Goal: Task Accomplishment & Management: Use online tool/utility

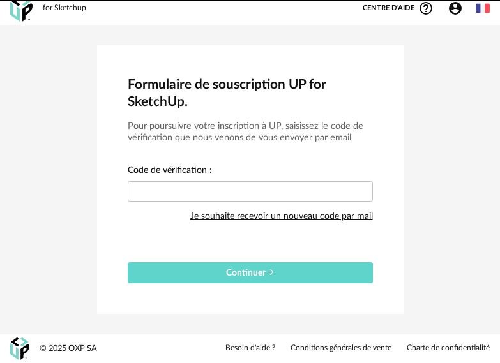
scroll to position [8, 0]
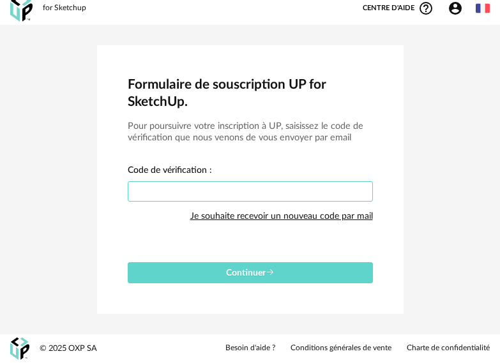
click at [219, 191] on input "text" at bounding box center [250, 191] width 245 height 20
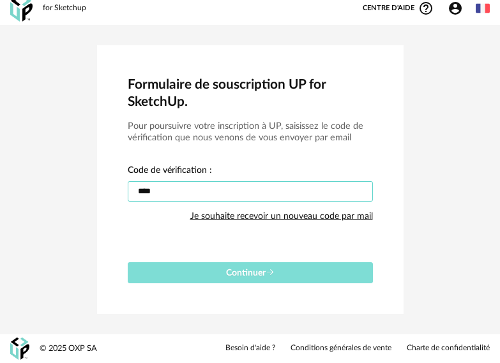
type input "****"
click at [227, 274] on span "Continuer" at bounding box center [250, 273] width 48 height 9
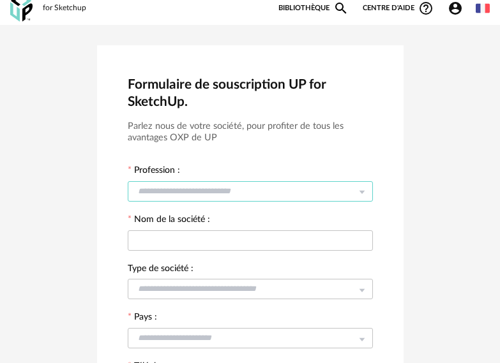
click at [200, 193] on input "text" at bounding box center [250, 191] width 245 height 20
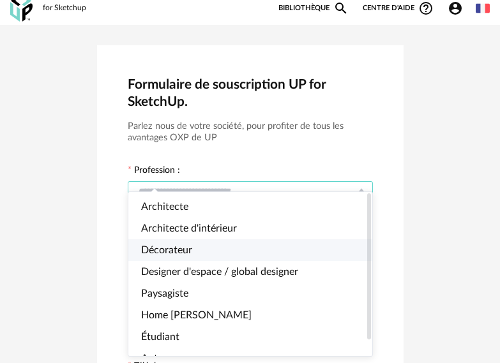
click at [224, 255] on li "Décorateur" at bounding box center [255, 250] width 255 height 22
type input "**********"
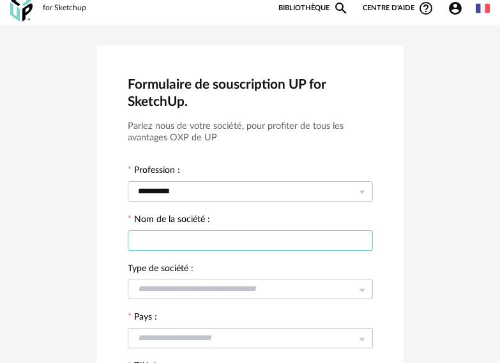
click at [224, 241] on input "text" at bounding box center [250, 240] width 245 height 20
type input "*******"
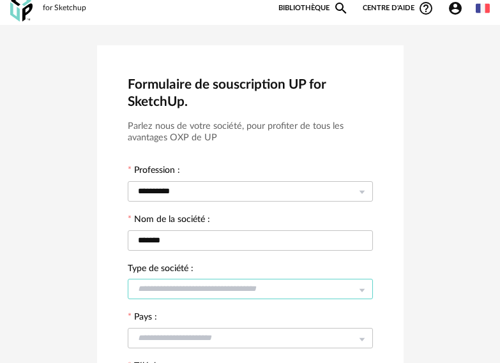
click at [181, 279] on input "text" at bounding box center [250, 289] width 245 height 20
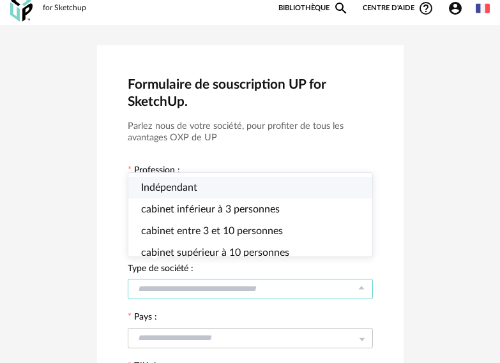
click at [217, 184] on li "Indépendant" at bounding box center [255, 188] width 255 height 22
type input "**********"
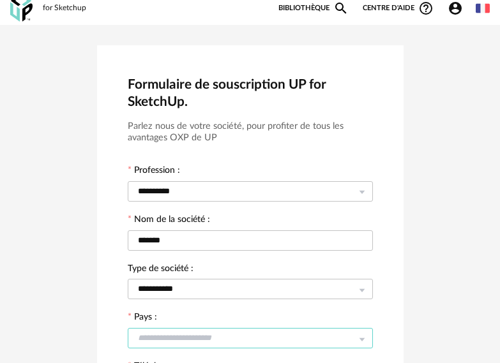
click at [203, 336] on input "text" at bounding box center [250, 338] width 245 height 20
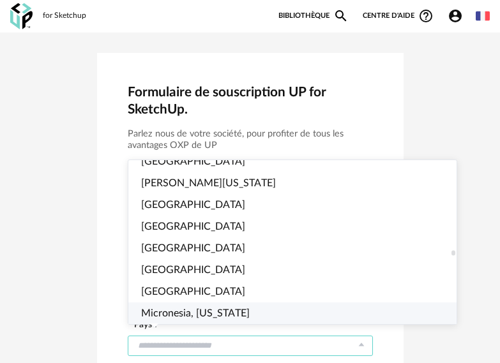
scroll to position [2942, 0]
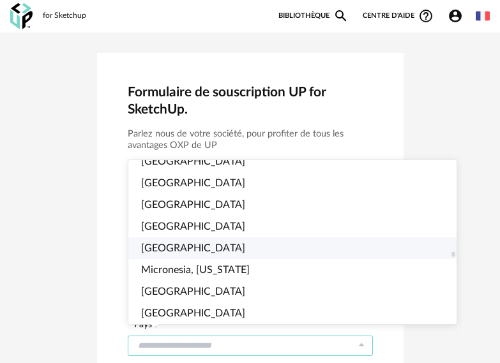
click at [142, 248] on span "Mexico" at bounding box center [193, 248] width 104 height 10
type input "******"
type input "***"
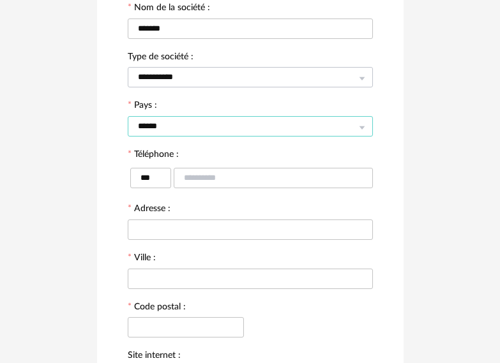
scroll to position [255, 0]
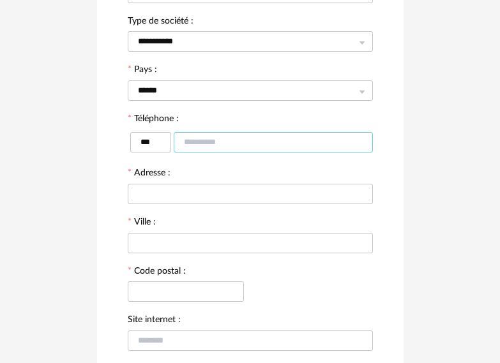
click at [186, 138] on input "text" at bounding box center [273, 142] width 199 height 20
type input "**********"
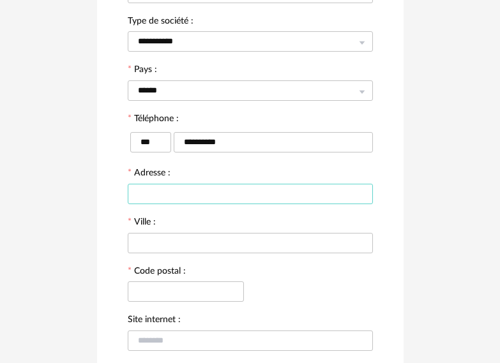
click at [231, 197] on input "text" at bounding box center [250, 194] width 245 height 20
type input "*"
type input "**********"
click at [230, 246] on input "text" at bounding box center [250, 243] width 245 height 20
type input "******"
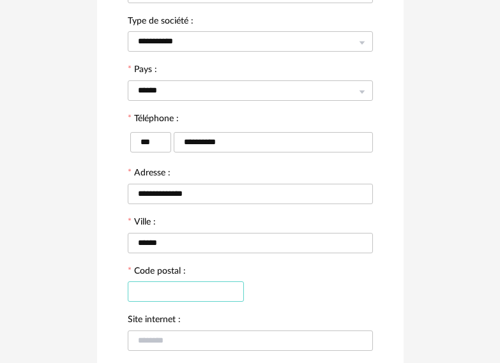
click at [205, 301] on input "text" at bounding box center [186, 291] width 116 height 20
type input "*****"
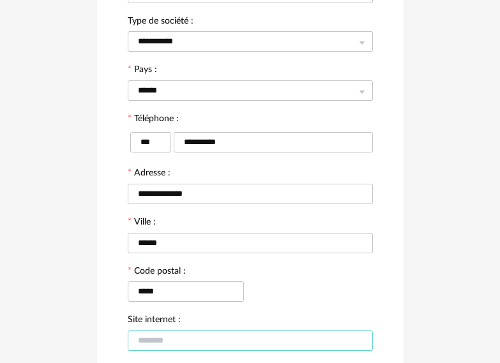
paste input "**********"
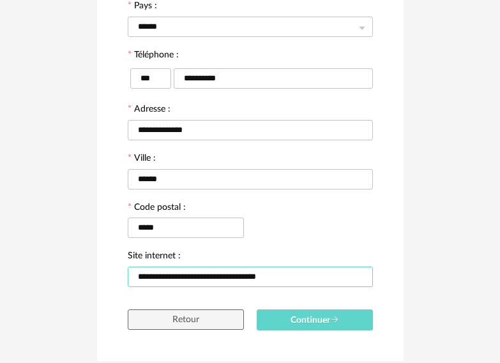
scroll to position [366, 0]
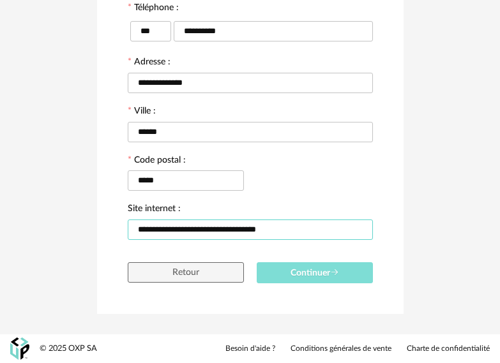
type input "**********"
click at [308, 268] on button "Continuer" at bounding box center [314, 272] width 116 height 21
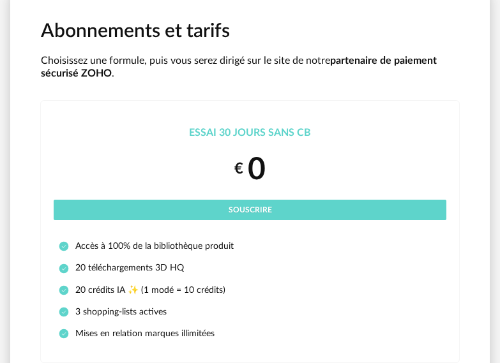
scroll to position [64, 0]
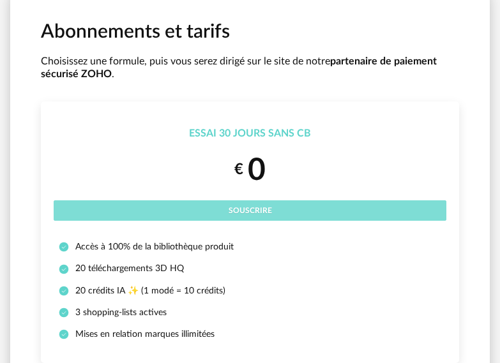
click at [297, 213] on button "Souscrire" at bounding box center [250, 210] width 392 height 20
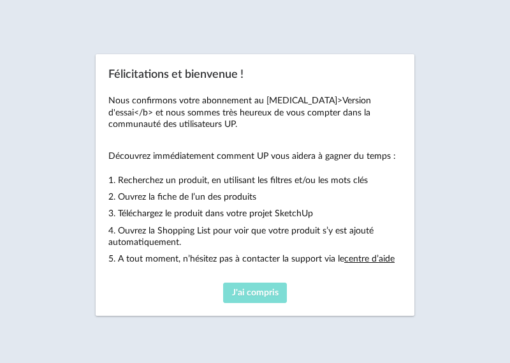
drag, startPoint x: 256, startPoint y: 290, endPoint x: 270, endPoint y: 289, distance: 14.1
click at [260, 288] on span "J'ai compris" at bounding box center [255, 292] width 47 height 9
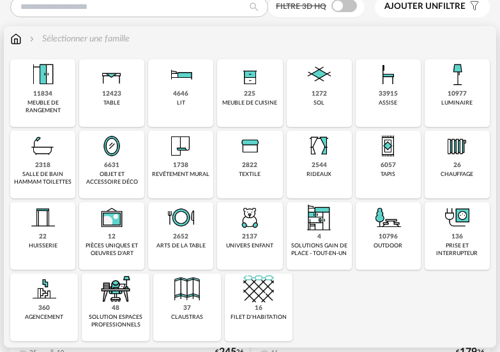
scroll to position [128, 0]
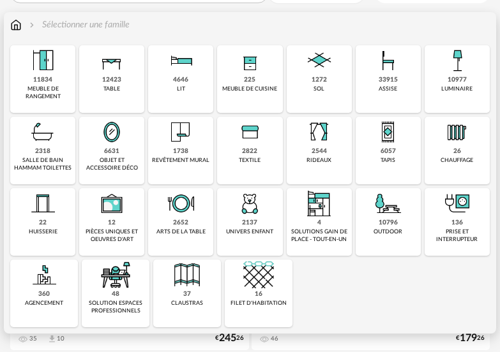
click at [107, 82] on div "12423" at bounding box center [111, 80] width 19 height 8
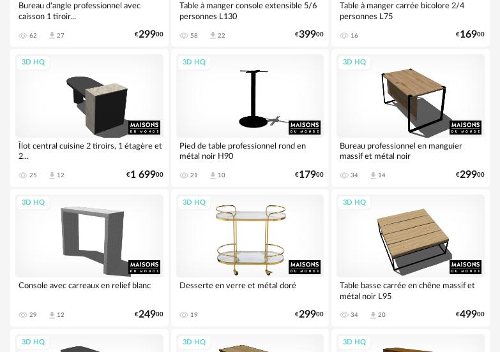
scroll to position [2361, 0]
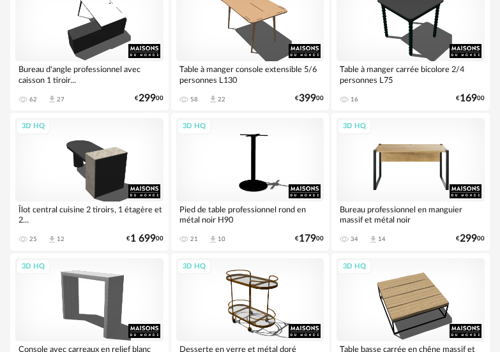
click at [407, 169] on div "3D HQ" at bounding box center [410, 159] width 148 height 83
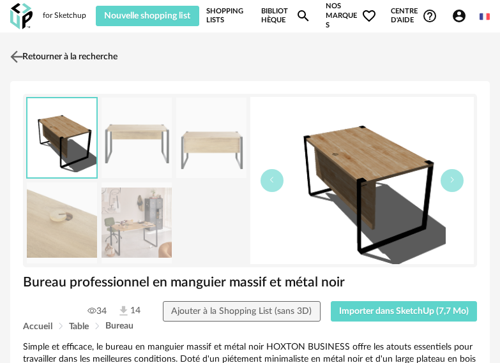
click at [13, 52] on img at bounding box center [17, 56] width 19 height 19
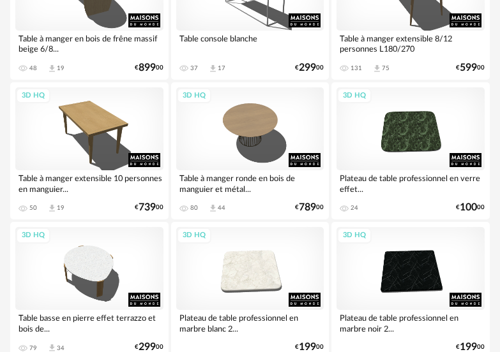
scroll to position [3956, 0]
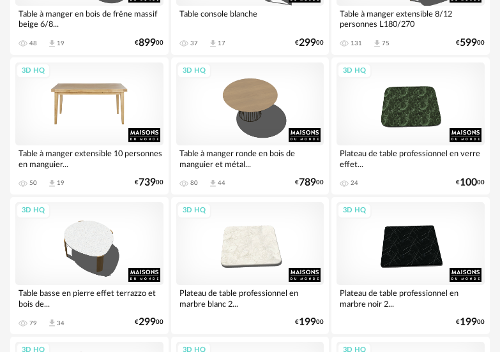
click at [92, 84] on div "3D HQ" at bounding box center [89, 104] width 148 height 83
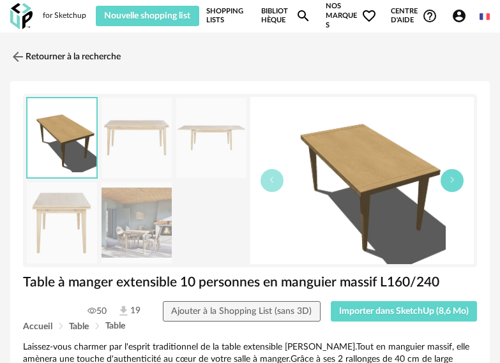
drag, startPoint x: 455, startPoint y: 175, endPoint x: 448, endPoint y: 175, distance: 7.0
click at [448, 176] on icon "button" at bounding box center [452, 180] width 8 height 8
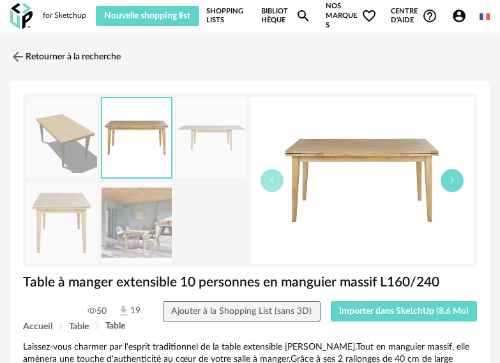
click at [448, 176] on icon "button" at bounding box center [452, 180] width 8 height 8
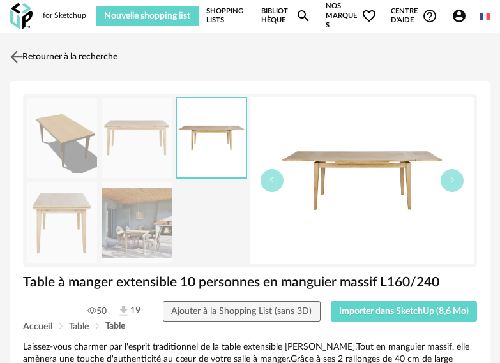
click at [16, 56] on img at bounding box center [17, 56] width 19 height 19
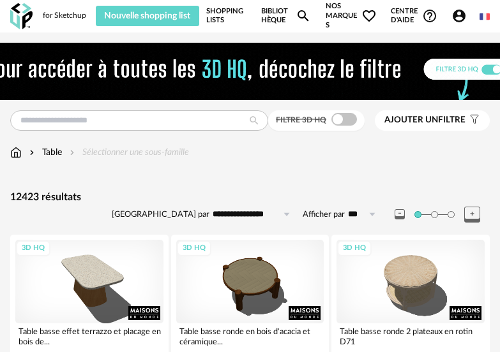
click at [19, 153] on img at bounding box center [15, 152] width 11 height 13
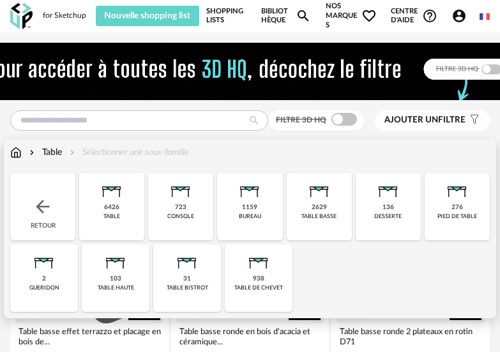
click at [16, 152] on img at bounding box center [15, 152] width 11 height 13
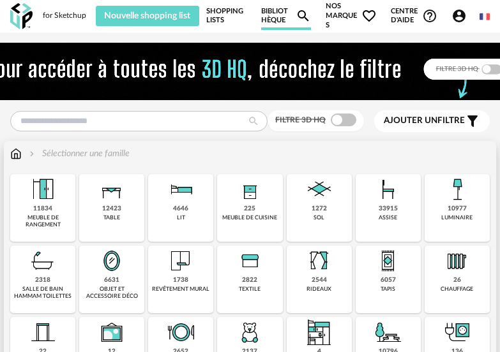
click at [65, 255] on div "2318 salle de bain hammam toilettes" at bounding box center [42, 280] width 65 height 68
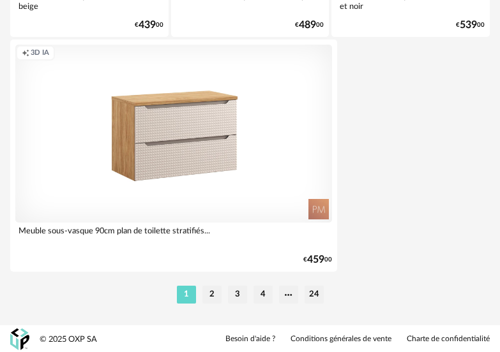
scroll to position [4815, 0]
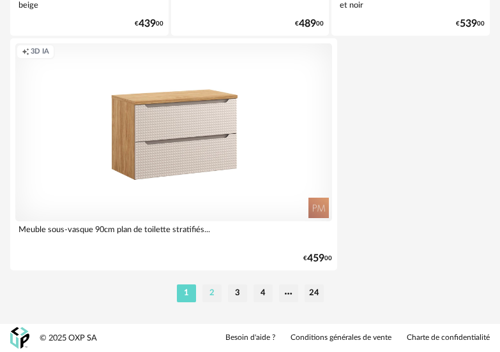
click at [209, 291] on li "2" at bounding box center [211, 294] width 19 height 18
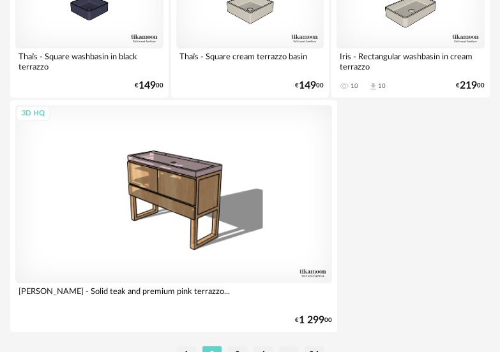
scroll to position [4785, 0]
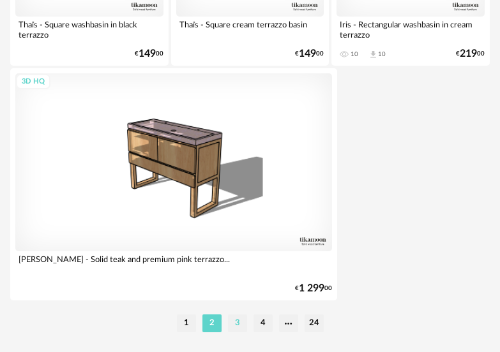
click at [235, 325] on li "3" at bounding box center [237, 324] width 19 height 18
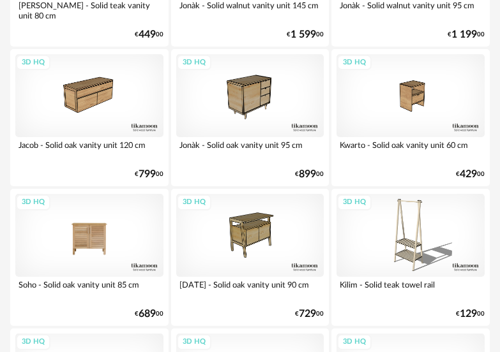
scroll to position [893, 0]
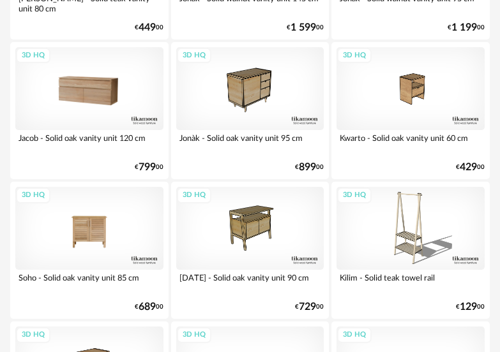
click at [121, 82] on div "3D HQ" at bounding box center [89, 88] width 148 height 83
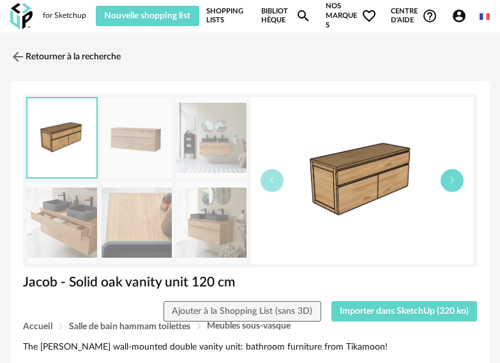
click at [451, 185] on button "button" at bounding box center [451, 180] width 23 height 23
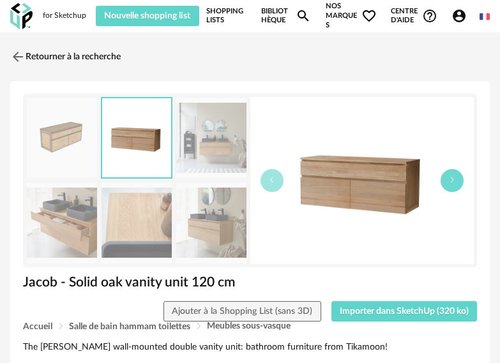
click at [449, 183] on icon "button" at bounding box center [452, 180] width 8 height 8
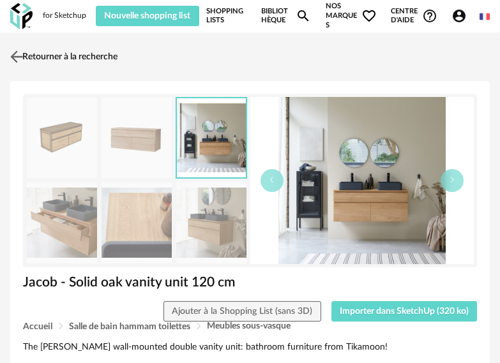
click at [15, 56] on img at bounding box center [17, 56] width 19 height 19
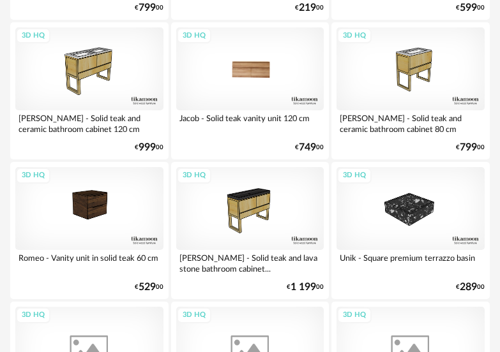
scroll to position [1340, 0]
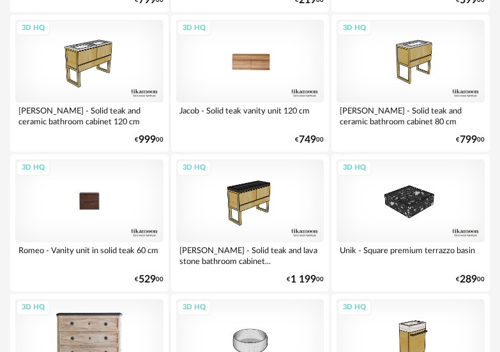
click at [78, 194] on div "3D HQ" at bounding box center [89, 201] width 148 height 83
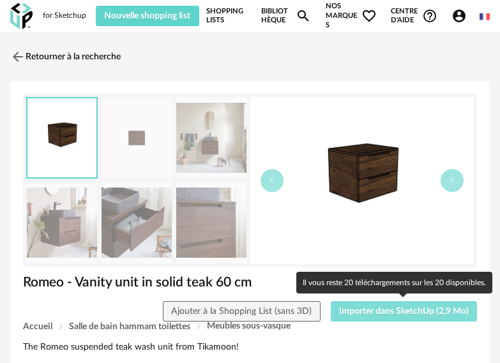
click at [364, 307] on span "Importer dans SketchUp (2,9 Mo)" at bounding box center [404, 311] width 130 height 9
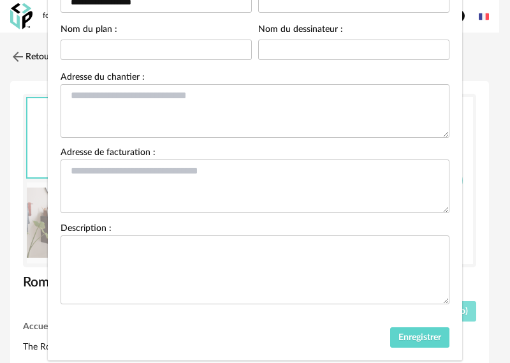
scroll to position [147, 0]
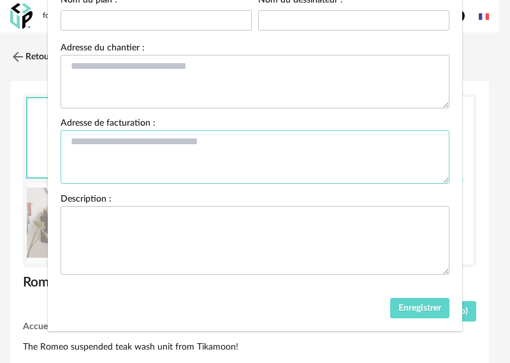
click at [91, 151] on textarea "Paramètres de la shopping list" at bounding box center [255, 157] width 389 height 54
type textarea "******"
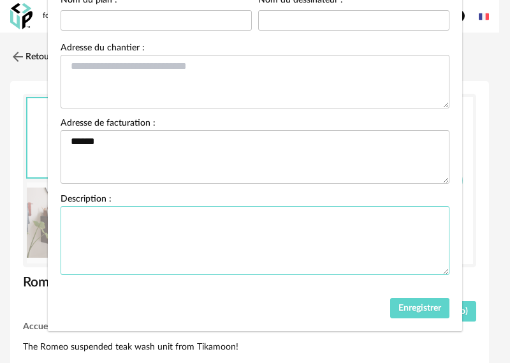
click at [110, 216] on textarea "Paramètres de la shopping list" at bounding box center [255, 240] width 389 height 69
type textarea "****"
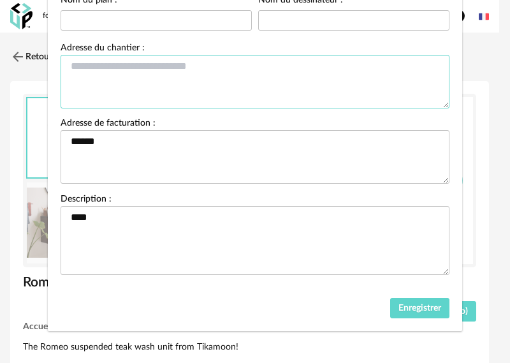
click at [142, 74] on textarea "Paramètres de la shopping list" at bounding box center [255, 82] width 389 height 54
type textarea "******"
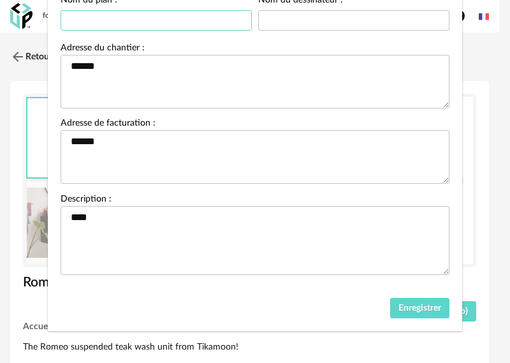
click at [144, 26] on input "Paramètres de la shopping list" at bounding box center [156, 20] width 191 height 20
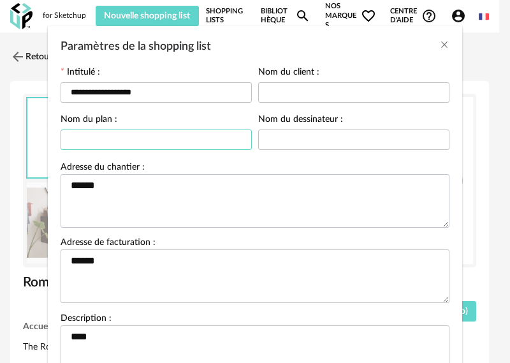
scroll to position [0, 0]
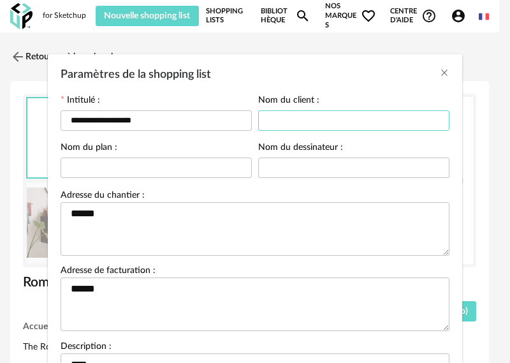
click at [318, 114] on input "Paramètres de la shopping list" at bounding box center [353, 120] width 191 height 20
type input "****"
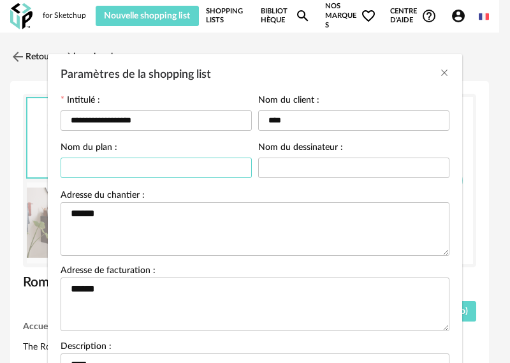
drag, startPoint x: 199, startPoint y: 171, endPoint x: 206, endPoint y: 170, distance: 7.0
click at [200, 171] on input "Paramètres de la shopping list" at bounding box center [156, 168] width 191 height 20
type input "****"
click at [331, 152] on label "Nom du dessinateur :" at bounding box center [300, 148] width 85 height 11
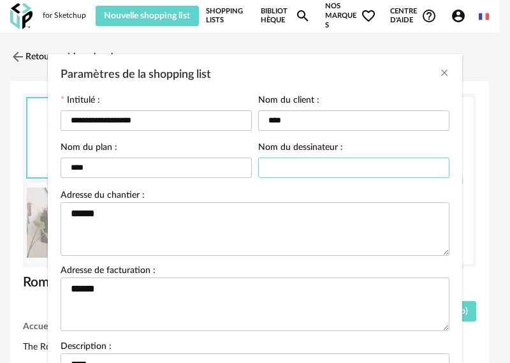
click at [328, 160] on input "Paramètres de la shopping list" at bounding box center [353, 168] width 191 height 20
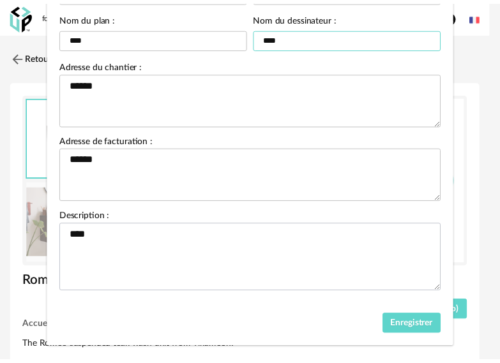
scroll to position [147, 0]
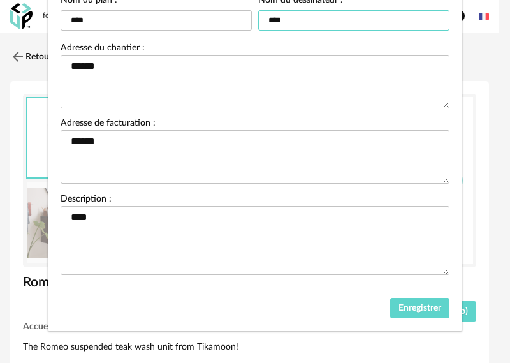
type input "****"
click at [436, 309] on span "Enregistrer" at bounding box center [420, 308] width 43 height 9
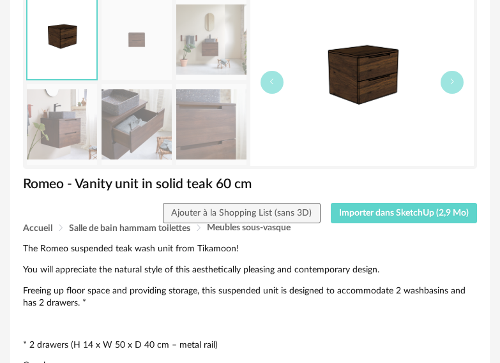
scroll to position [64, 0]
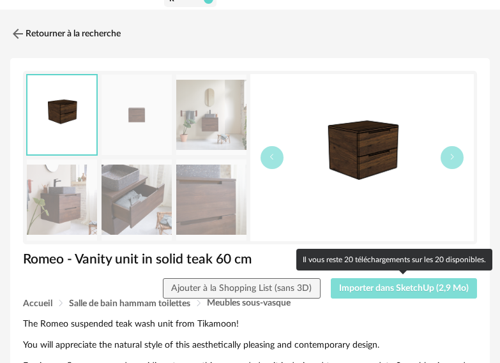
click at [349, 285] on button "Importer dans SketchUp (2,9 Mo)" at bounding box center [403, 288] width 147 height 20
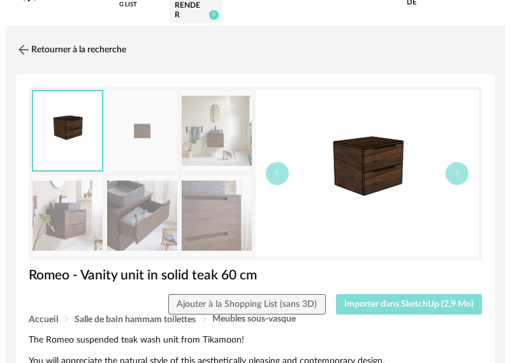
scroll to position [0, 0]
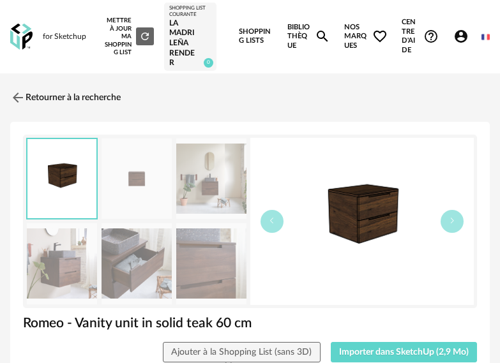
click at [196, 43] on div "La Madrileña RENDER" at bounding box center [190, 44] width 42 height 50
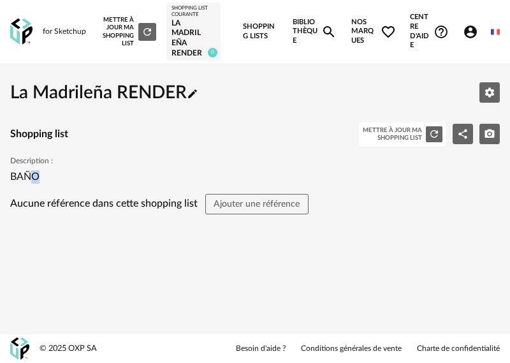
drag, startPoint x: 31, startPoint y: 174, endPoint x: 81, endPoint y: 178, distance: 49.9
click at [81, 178] on p "BAÑO" at bounding box center [255, 176] width 490 height 13
click at [418, 189] on div "La Madrileña RENDER Pencil icon Editer les paramètres Shopping list Mettre à jo…" at bounding box center [255, 143] width 490 height 140
click at [456, 247] on div "La Madrileña RENDER Pencil icon Editer les paramètres Shopping list Mettre à jo…" at bounding box center [255, 168] width 510 height 191
click at [128, 22] on div "Mettre à jour ma Shopping List Refresh icon" at bounding box center [129, 32] width 56 height 32
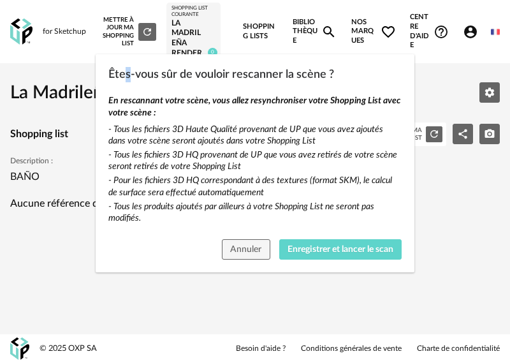
click at [127, 22] on div "Êtes-vous sûr de vouloir rescanner la scène ? En rescannant votre scène, vous a…" at bounding box center [255, 181] width 510 height 363
click at [149, 38] on div "Êtes-vous sûr de vouloir rescanner la scène ? En rescannant votre scène, vous a…" at bounding box center [255, 181] width 510 height 363
click at [147, 36] on div "Êtes-vous sûr de vouloir rescanner la scène ? En rescannant votre scène, vous a…" at bounding box center [255, 181] width 510 height 363
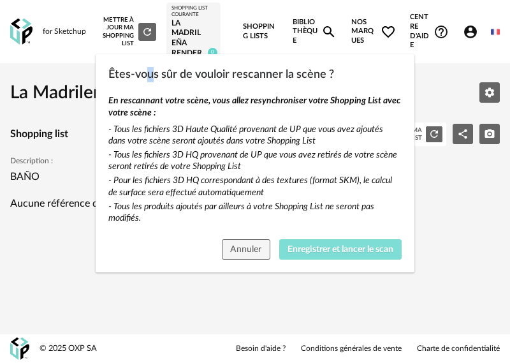
click at [279, 252] on button "Enregistrer et lancer le scan" at bounding box center [340, 249] width 123 height 20
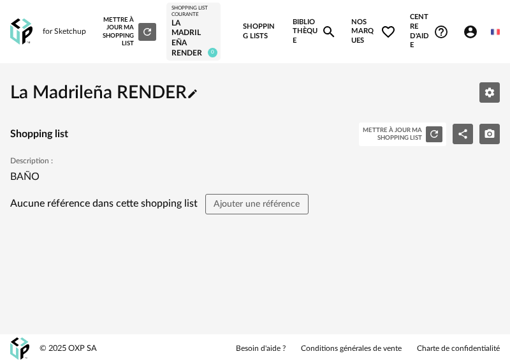
click at [257, 34] on link "Shopping Lists" at bounding box center [261, 31] width 36 height 63
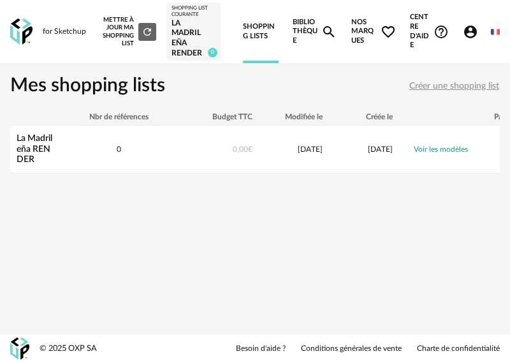
click at [115, 36] on div "Mettre à jour ma Shopping List Refresh icon" at bounding box center [129, 32] width 56 height 32
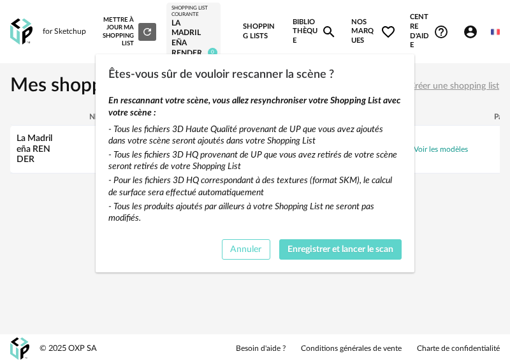
click at [246, 242] on button "Annuler" at bounding box center [246, 249] width 48 height 20
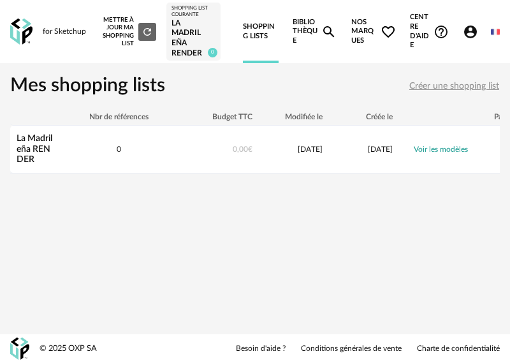
click at [134, 31] on div "Mettre à jour ma Shopping List Refresh icon" at bounding box center [129, 32] width 56 height 32
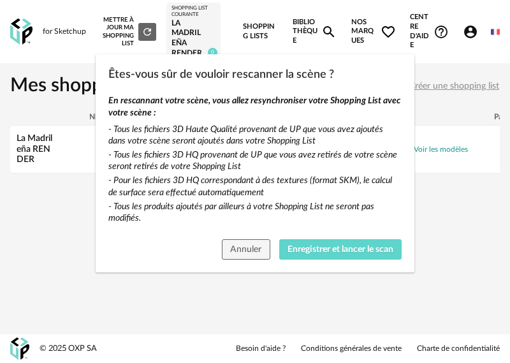
click at [134, 31] on div "Êtes-vous sûr de vouloir rescanner la scène ? En rescannant votre scène, vous a…" at bounding box center [255, 181] width 510 height 363
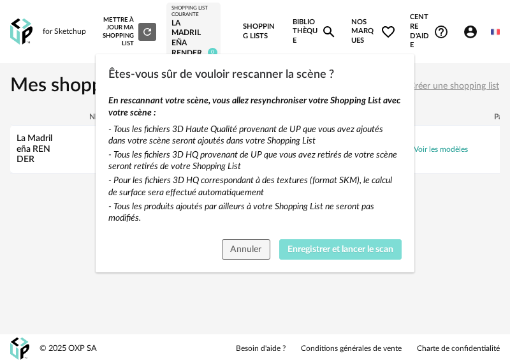
click at [341, 244] on button "Enregistrer et lancer le scan" at bounding box center [340, 249] width 123 height 20
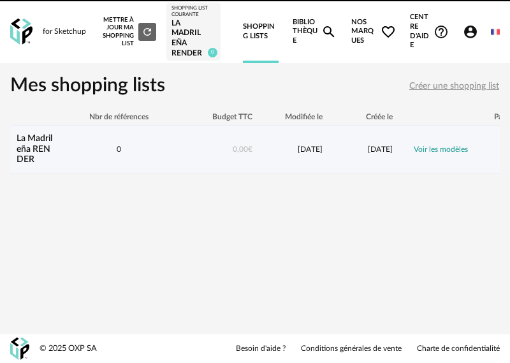
click at [22, 142] on link "La Madrileña RENDER" at bounding box center [35, 149] width 36 height 31
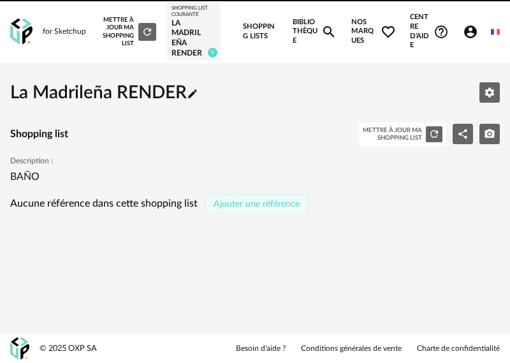
click at [276, 208] on span "Ajouter une référence" at bounding box center [257, 204] width 86 height 9
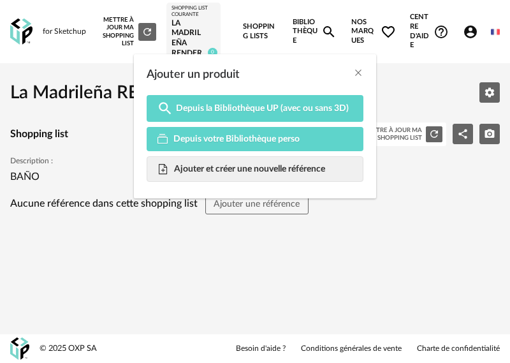
click at [461, 223] on div "Ajouter un produit Magnify icon Depuis la Bibliothèque UP (avec ou sans 3D) Dep…" at bounding box center [255, 181] width 510 height 363
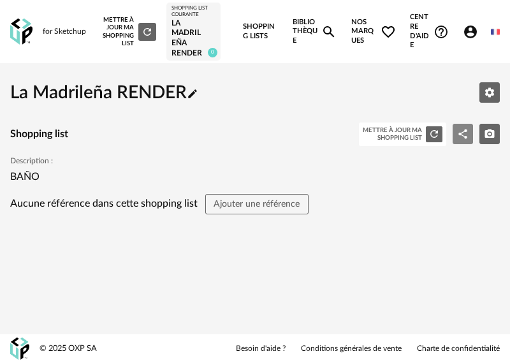
click at [467, 135] on icon "Share Variant icon" at bounding box center [462, 133] width 11 height 11
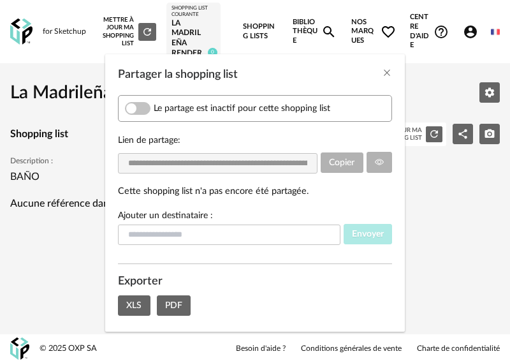
click at [399, 101] on div "**********" at bounding box center [255, 210] width 300 height 243
click at [477, 84] on div "**********" at bounding box center [255, 181] width 510 height 363
